Goal: Entertainment & Leisure: Consume media (video, audio)

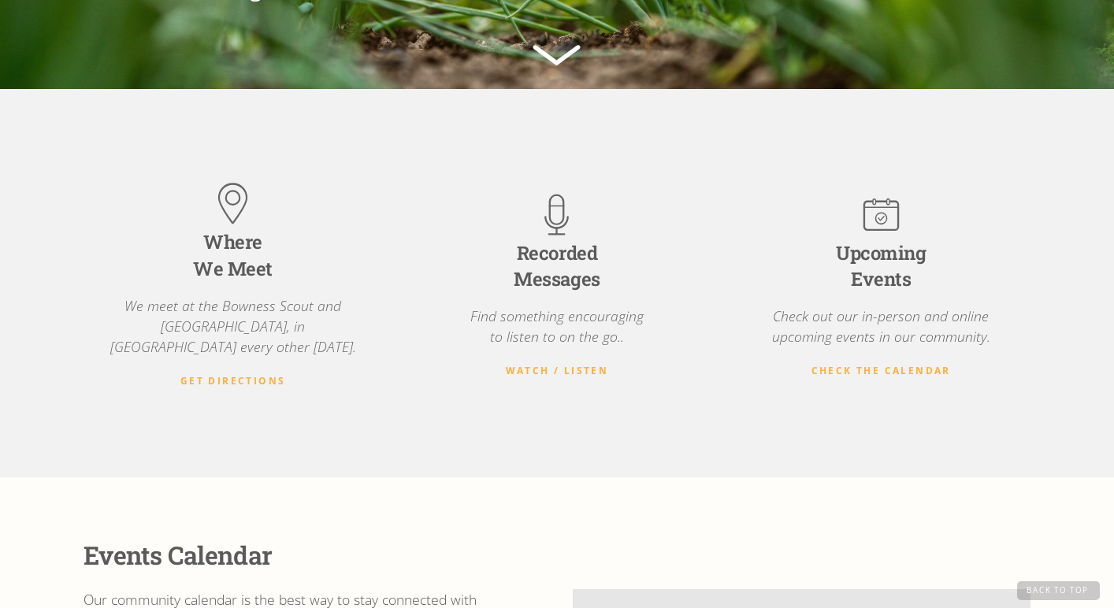
scroll to position [340, 0]
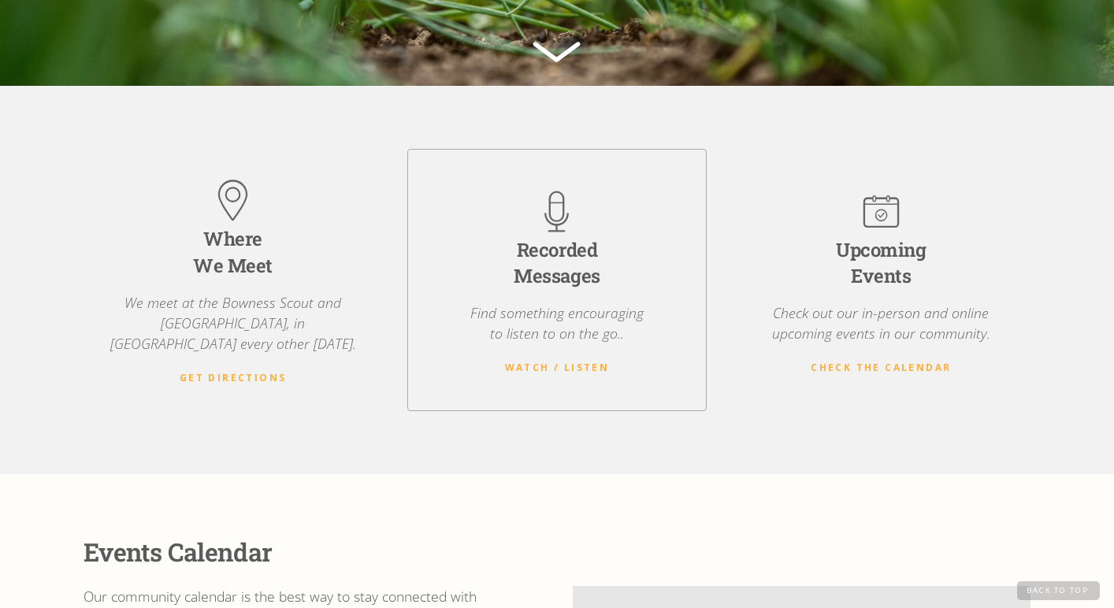
click at [548, 221] on img at bounding box center [556, 211] width 51 height 51
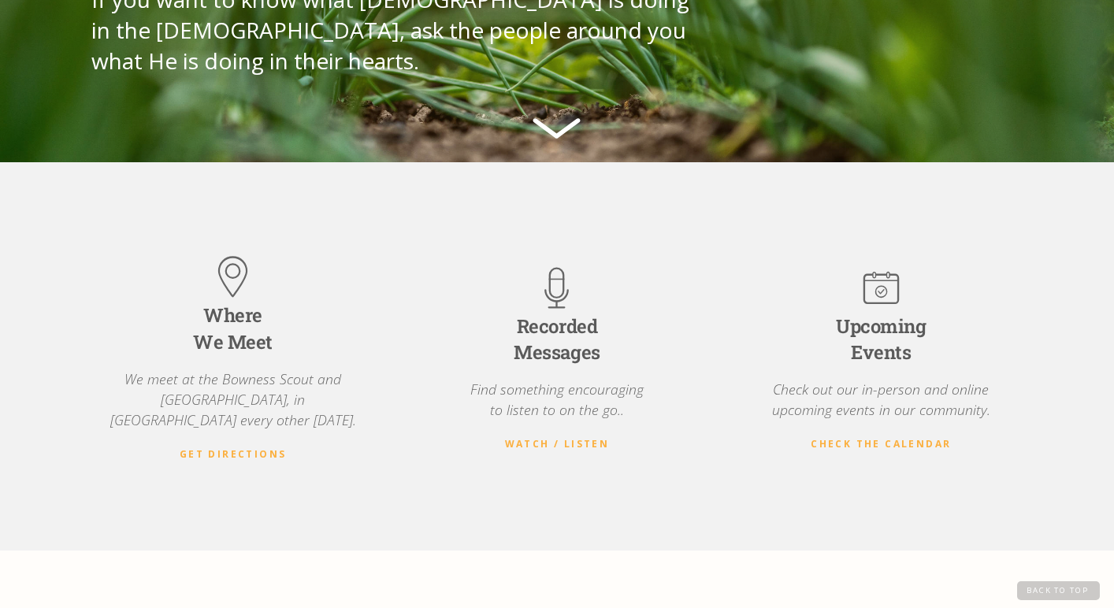
scroll to position [191, 0]
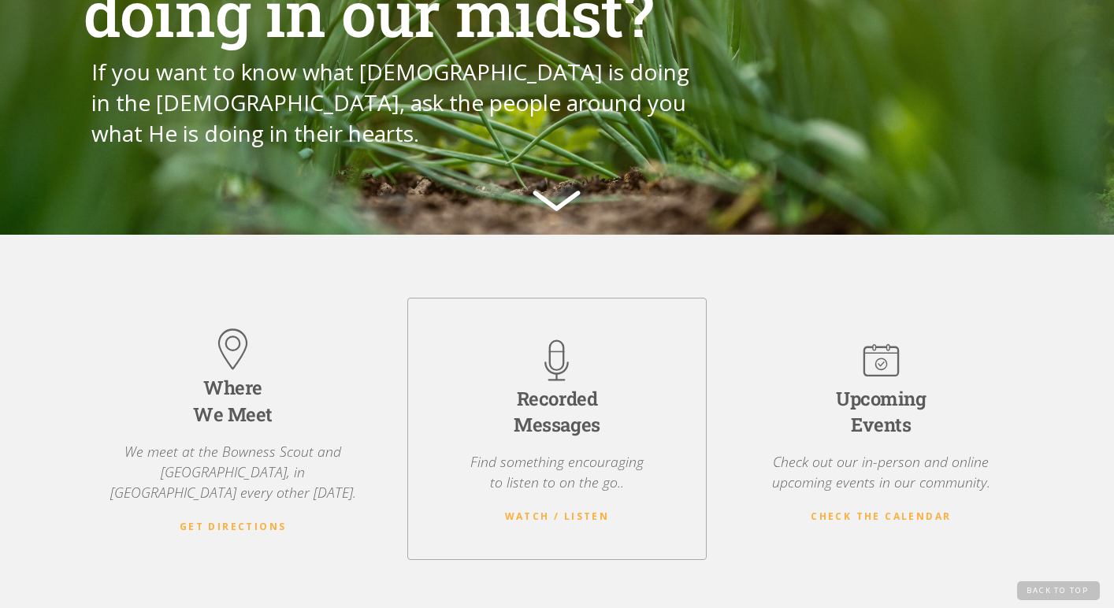
click at [549, 458] on p "Find something encouraging to listen to on the go.." at bounding box center [557, 473] width 173 height 42
click at [550, 463] on p "Find something encouraging to listen to on the go.." at bounding box center [557, 473] width 173 height 42
click at [575, 510] on strong "Watch / Listen" at bounding box center [557, 516] width 105 height 13
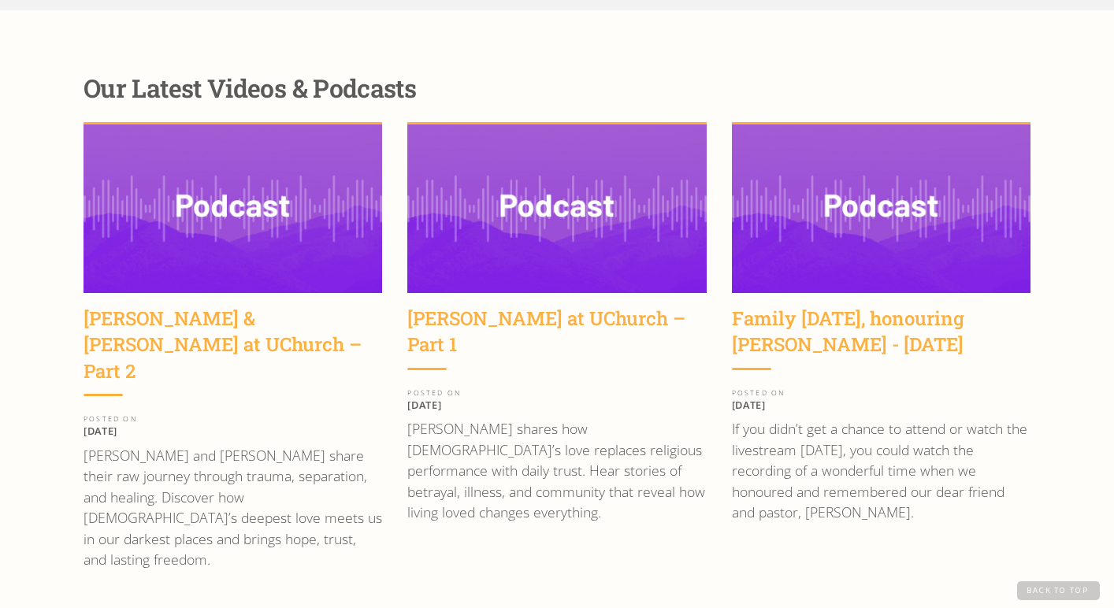
scroll to position [2033, 0]
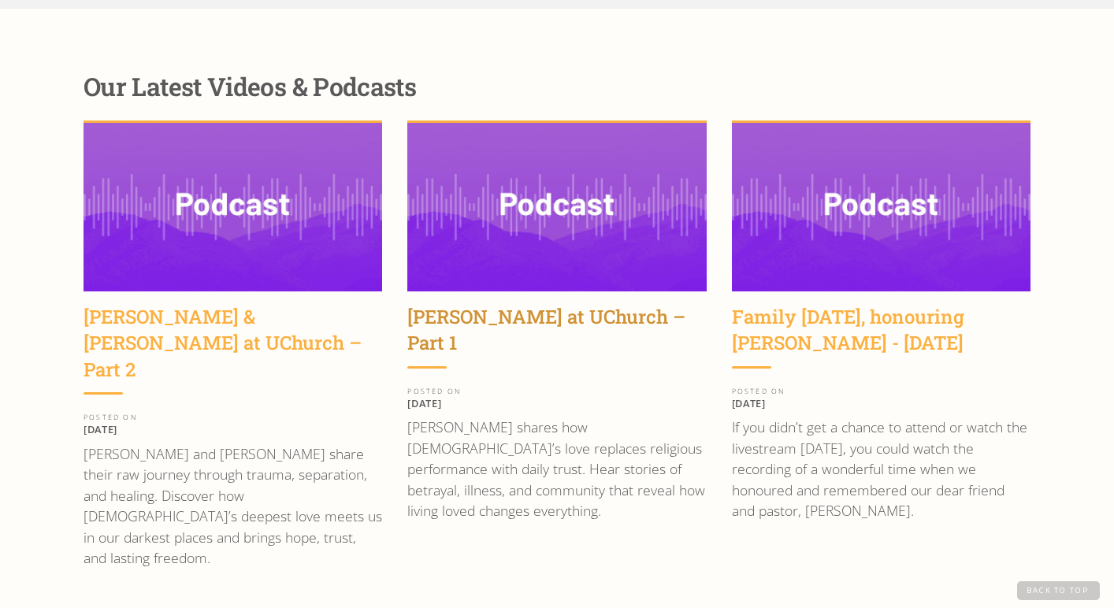
click at [495, 304] on div "[PERSON_NAME] at UChurch – Part 1" at bounding box center [556, 330] width 299 height 53
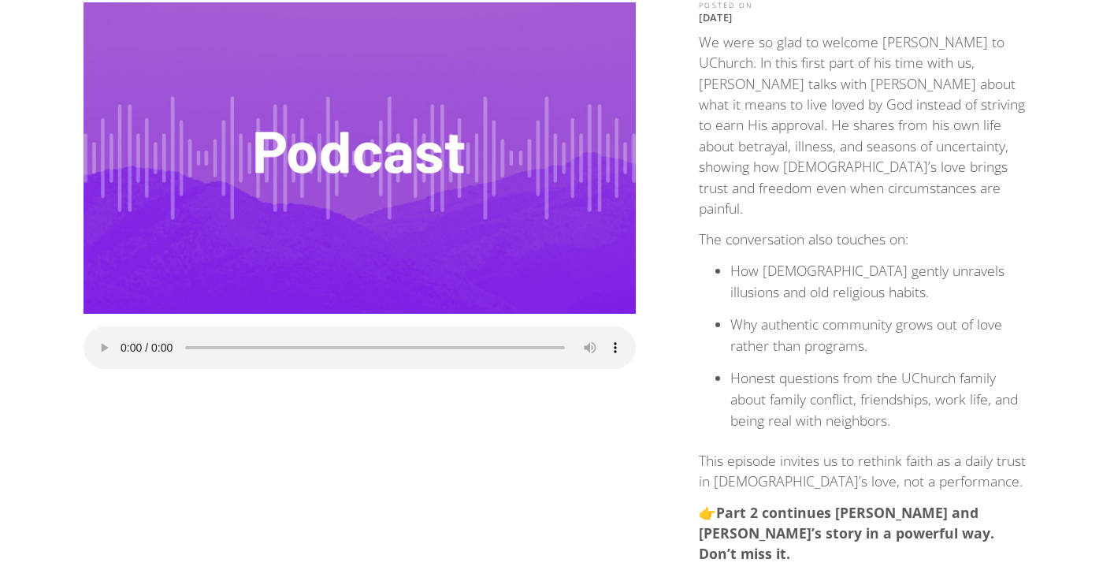
scroll to position [226, 0]
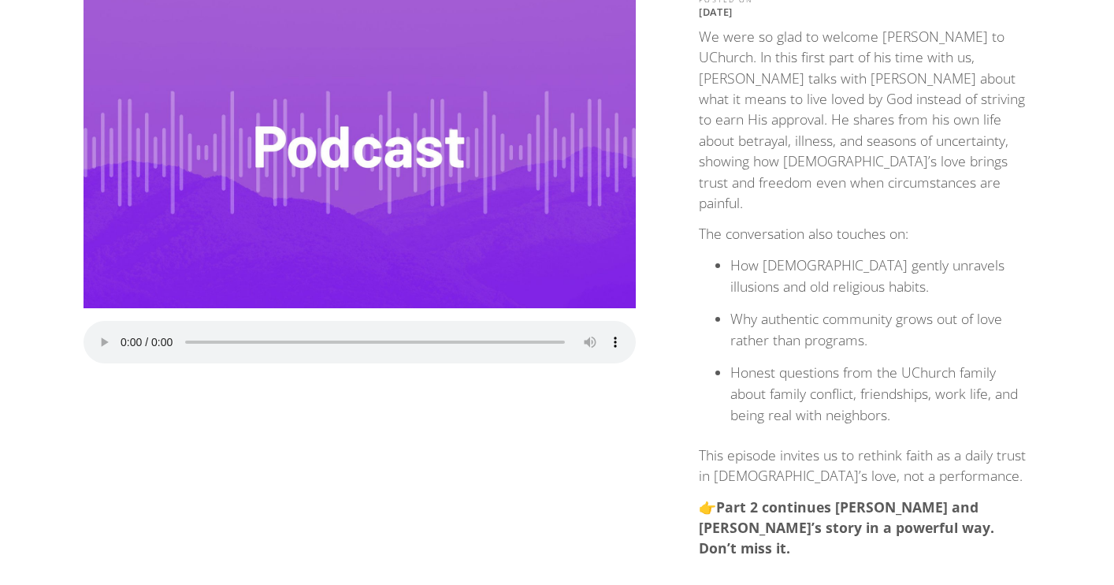
click at [125, 329] on audio "Your browser does not support the audio element." at bounding box center [360, 342] width 552 height 43
click at [126, 330] on audio "Your browser does not support the audio element." at bounding box center [360, 342] width 552 height 43
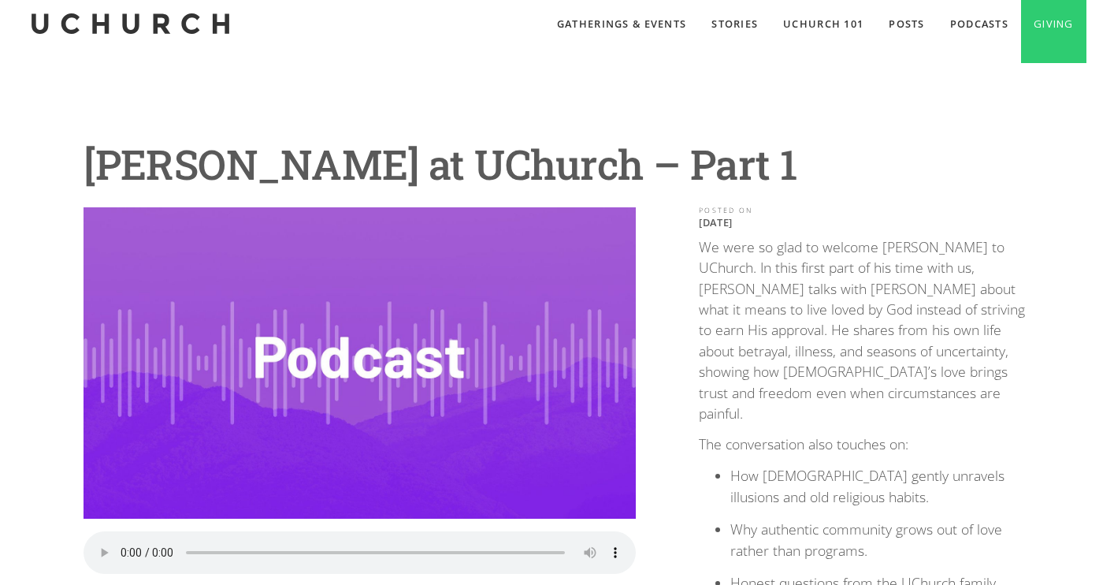
scroll to position [13, 0]
